Goal: Transaction & Acquisition: Book appointment/travel/reservation

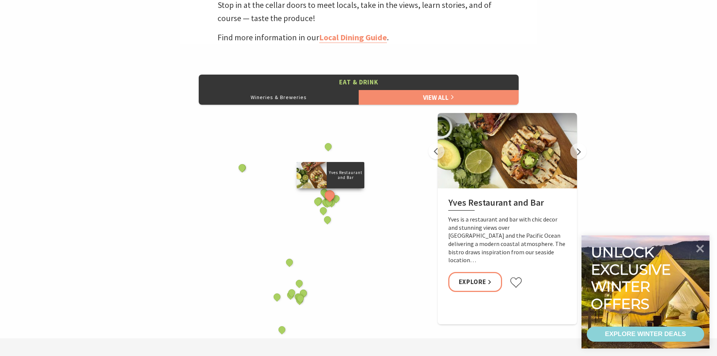
scroll to position [301, 0]
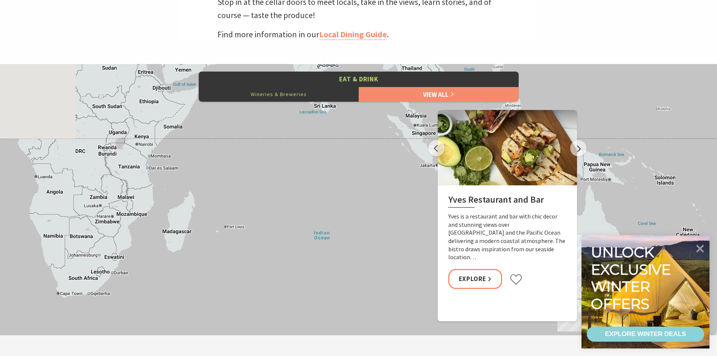
click at [351, 95] on button "Wineries & Breweries" at bounding box center [279, 94] width 160 height 15
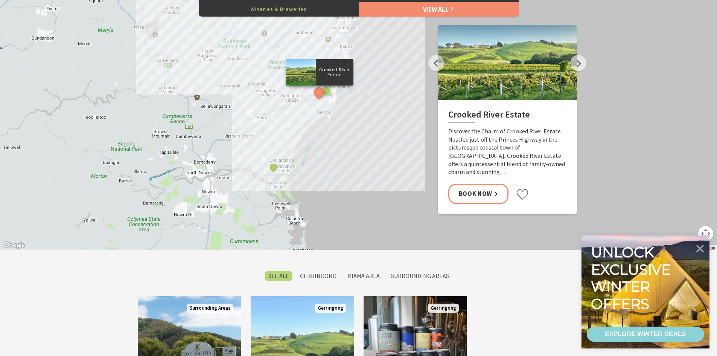
scroll to position [414, 0]
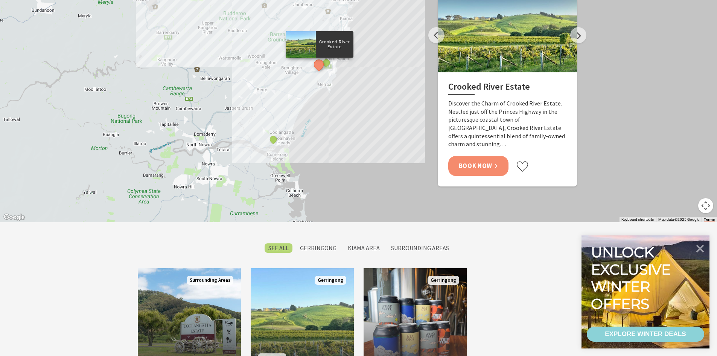
click at [499, 156] on link "Book Now" at bounding box center [478, 166] width 61 height 20
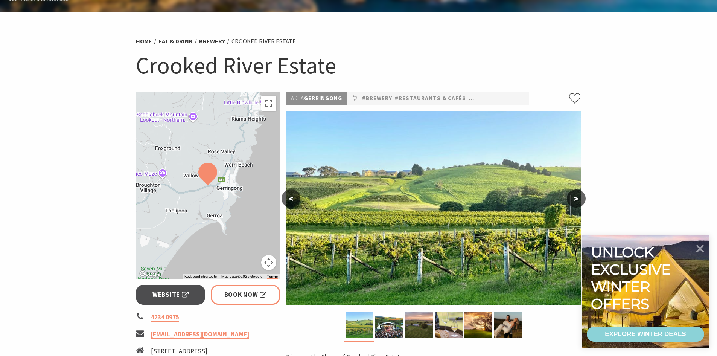
scroll to position [38, 0]
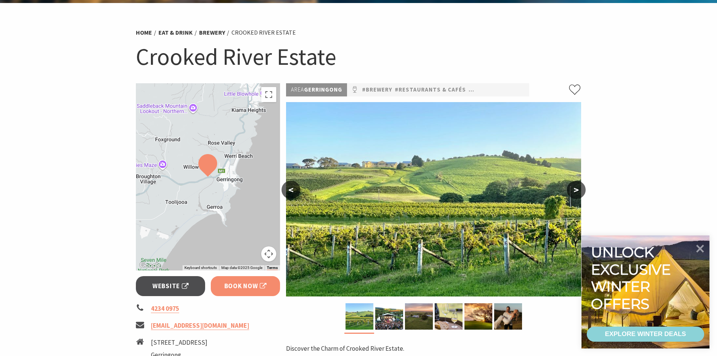
click at [228, 283] on span "Book Now" at bounding box center [245, 286] width 43 height 10
